Goal: Information Seeking & Learning: Find specific fact

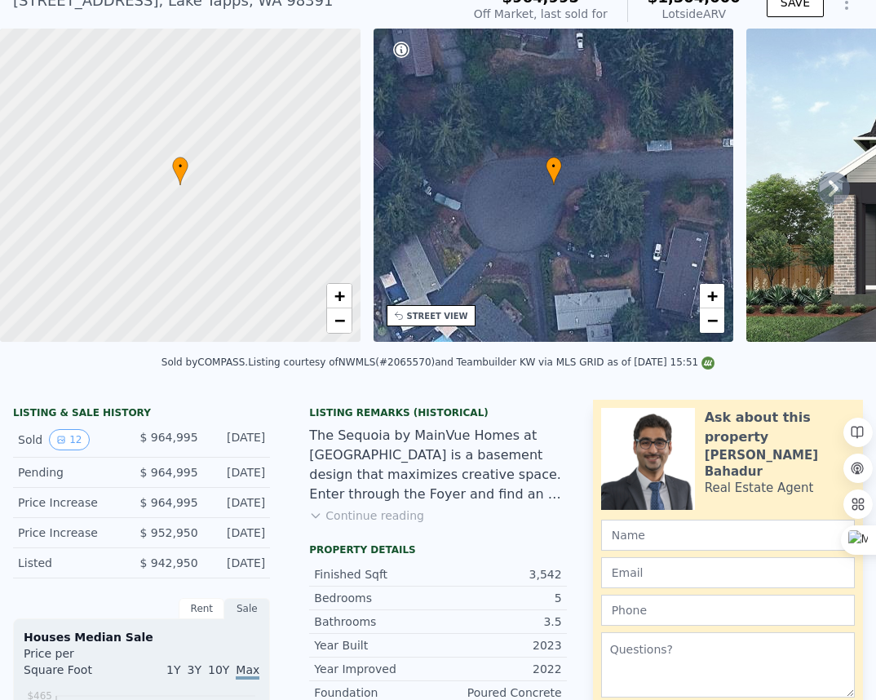
scroll to position [73, 0]
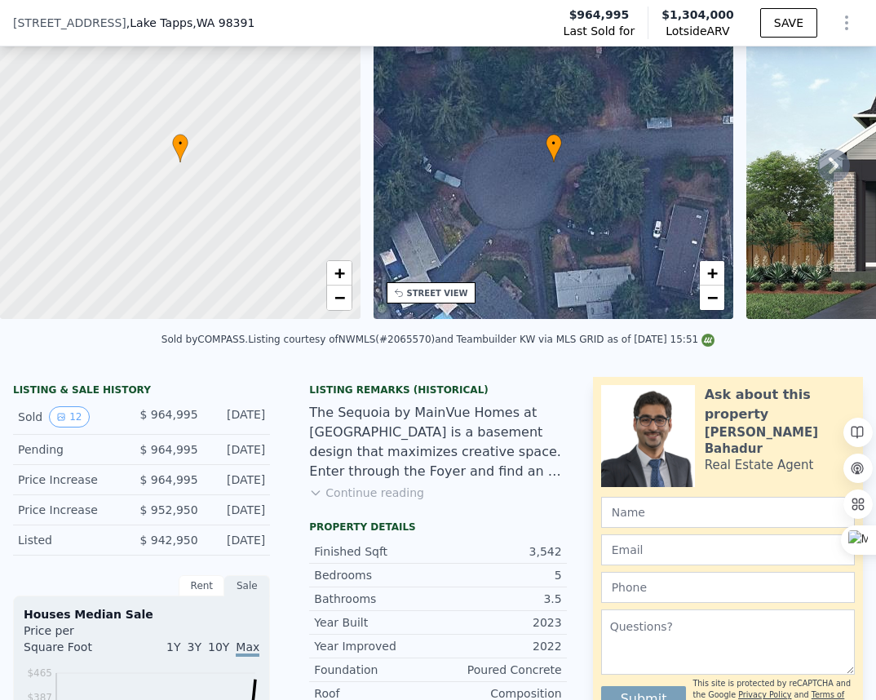
click at [341, 497] on button "Continue reading" at bounding box center [366, 493] width 115 height 16
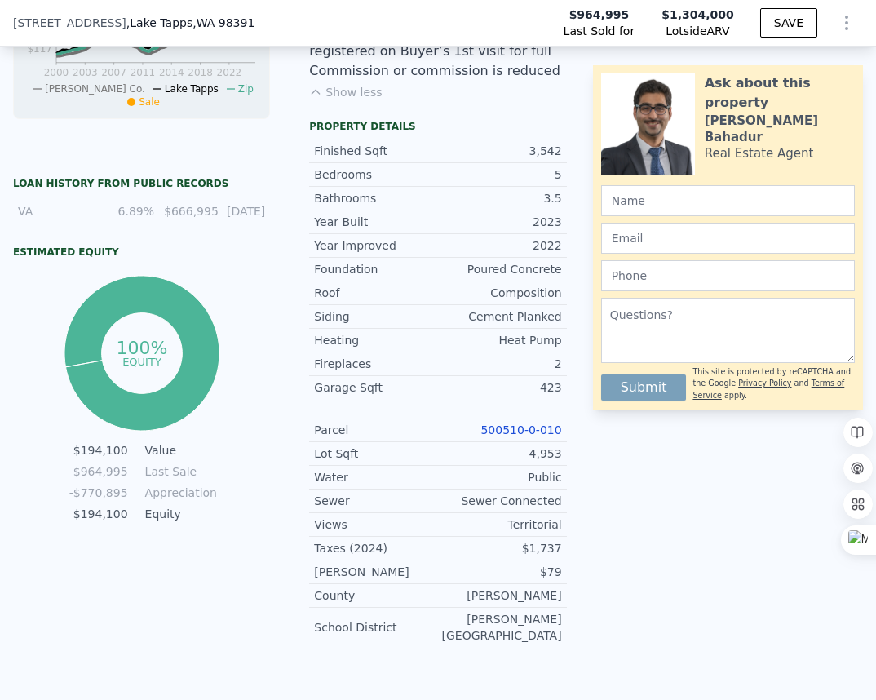
scroll to position [845, 0]
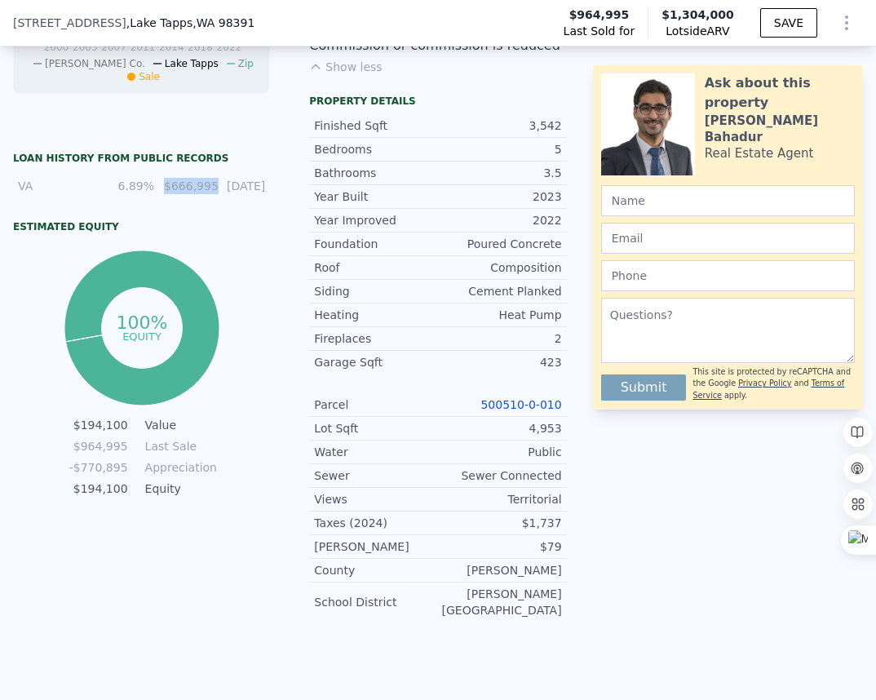
copy div "$666,995"
drag, startPoint x: 206, startPoint y: 188, endPoint x: 157, endPoint y: 187, distance: 49.0
click at [164, 186] on div "$666,995" at bounding box center [189, 186] width 50 height 16
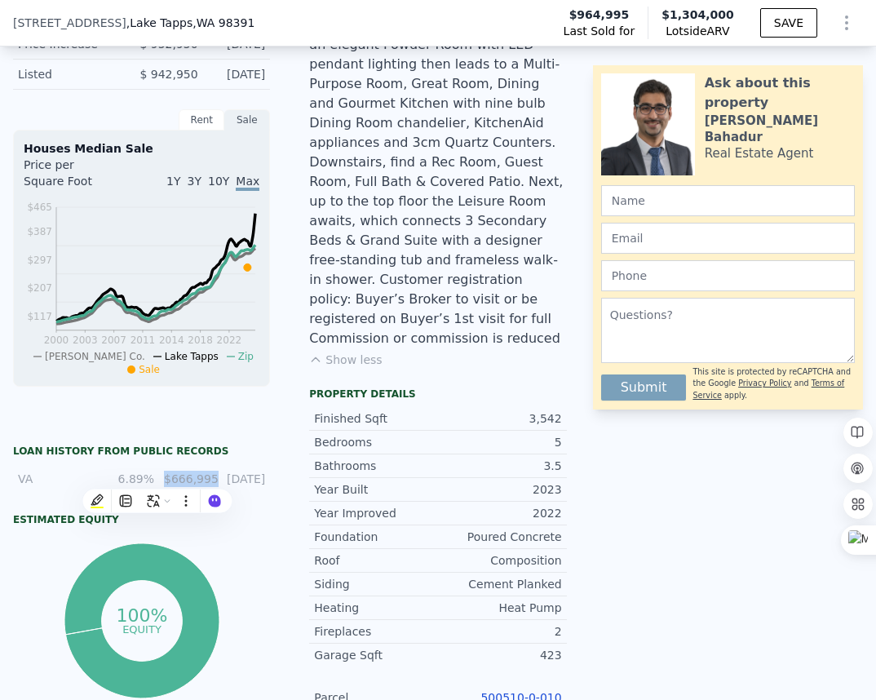
scroll to position [0, 0]
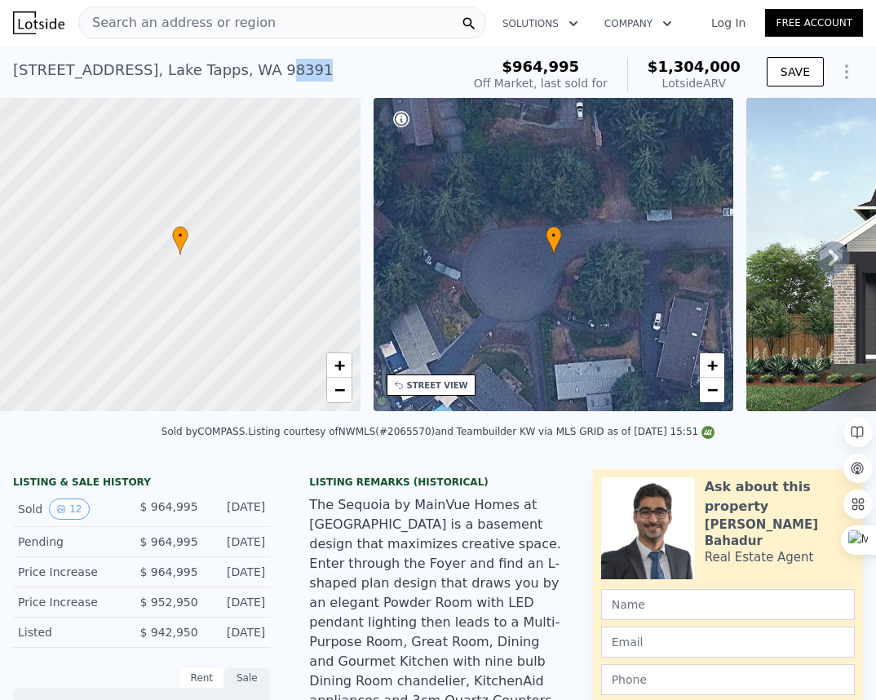
drag, startPoint x: 335, startPoint y: 72, endPoint x: 288, endPoint y: 69, distance: 47.4
click at [288, 69] on div "[STREET_ADDRESS] Sold [DATE] for $964,995 (~ARV $1.304m )" at bounding box center [233, 75] width 441 height 46
copy div "8391"
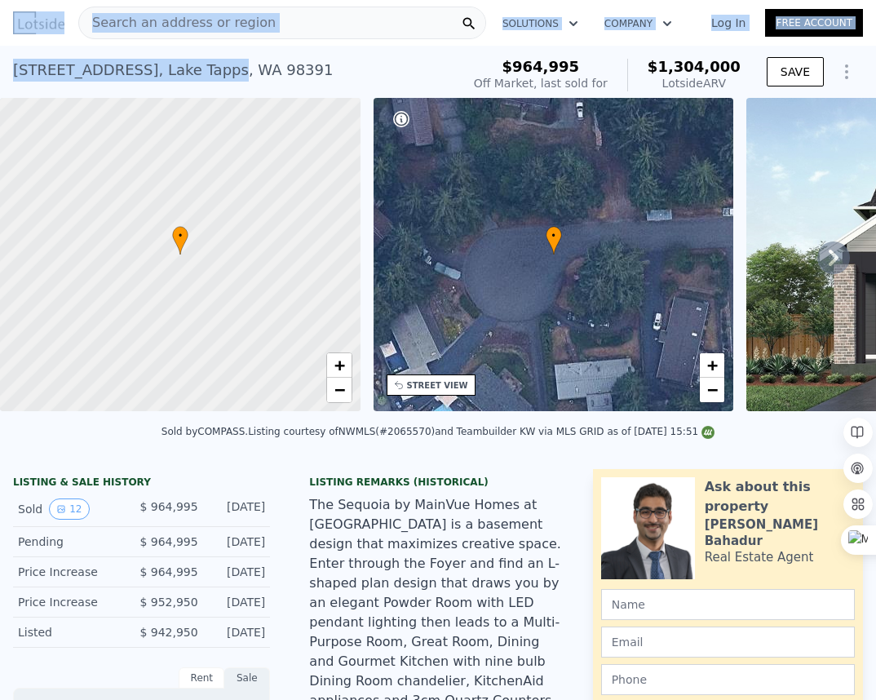
drag, startPoint x: 250, startPoint y: 70, endPoint x: -13, endPoint y: 71, distance: 262.7
click at [0, 71] on html "Search an address or region Solutions Company Open main menu Log In Free Accoun…" at bounding box center [438, 350] width 876 height 700
copy div "Search an address or region Solutions Company Open main menu Log In Free Accoun…"
click at [112, 55] on div "[STREET_ADDRESS] Sold [DATE] for $964,995 (~ARV $1.304m )" at bounding box center [233, 75] width 441 height 46
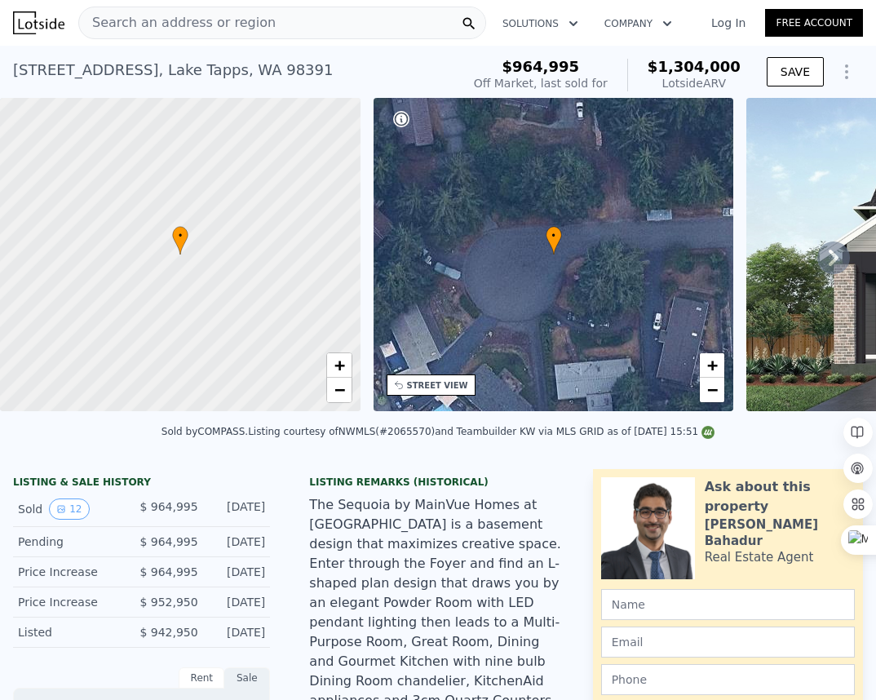
drag, startPoint x: 14, startPoint y: 72, endPoint x: 162, endPoint y: 74, distance: 147.7
click at [162, 74] on div "[STREET_ADDRESS]" at bounding box center [173, 70] width 320 height 23
copy div "[STREET_ADDRESS]"
drag, startPoint x: 330, startPoint y: 74, endPoint x: 16, endPoint y: 77, distance: 314.9
click at [14, 73] on div "[STREET_ADDRESS] Sold [DATE] for $964,995 (~ARV $1.304m )" at bounding box center [233, 75] width 441 height 46
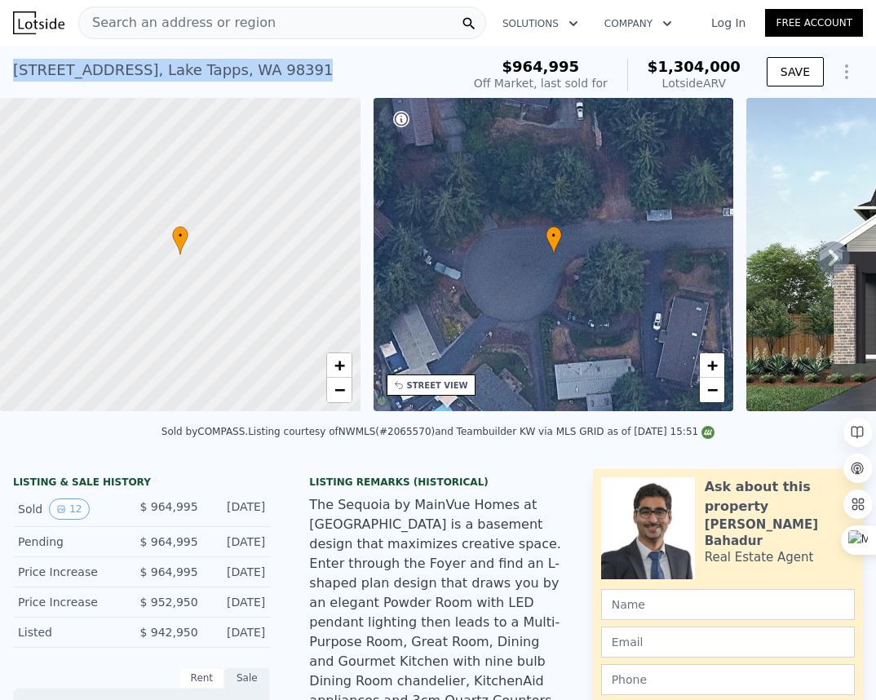
copy div "[STREET_ADDRESS]"
